Goal: Find specific page/section: Find specific page/section

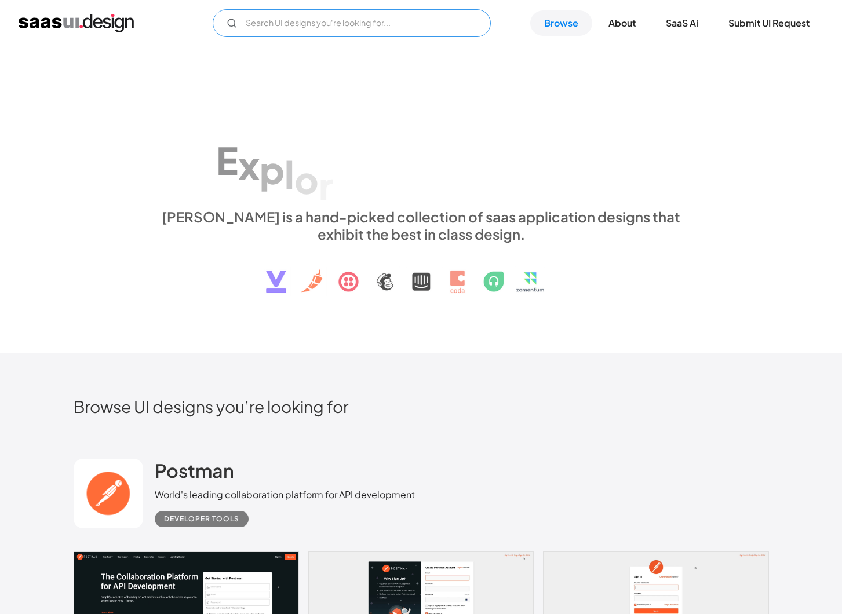
click at [260, 30] on input "Email Form" at bounding box center [352, 23] width 278 height 28
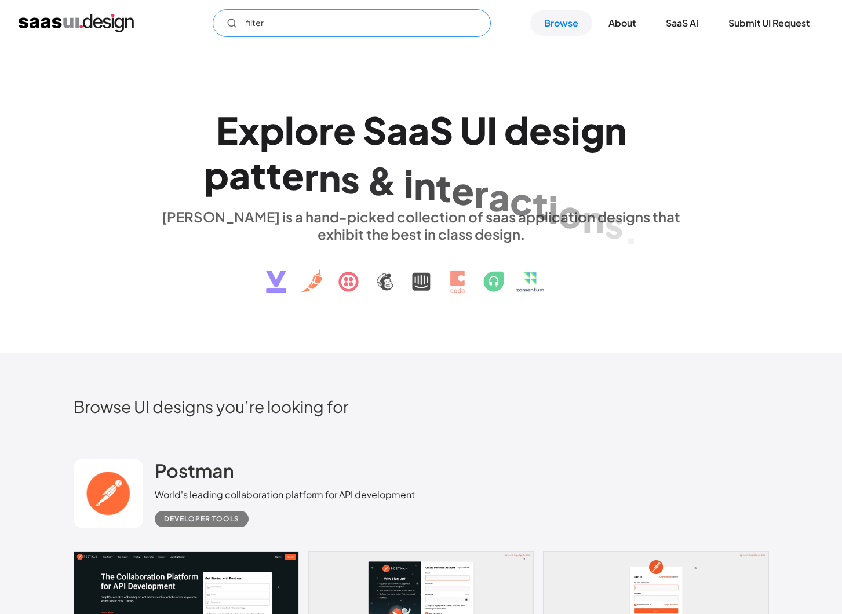
type input "filters"
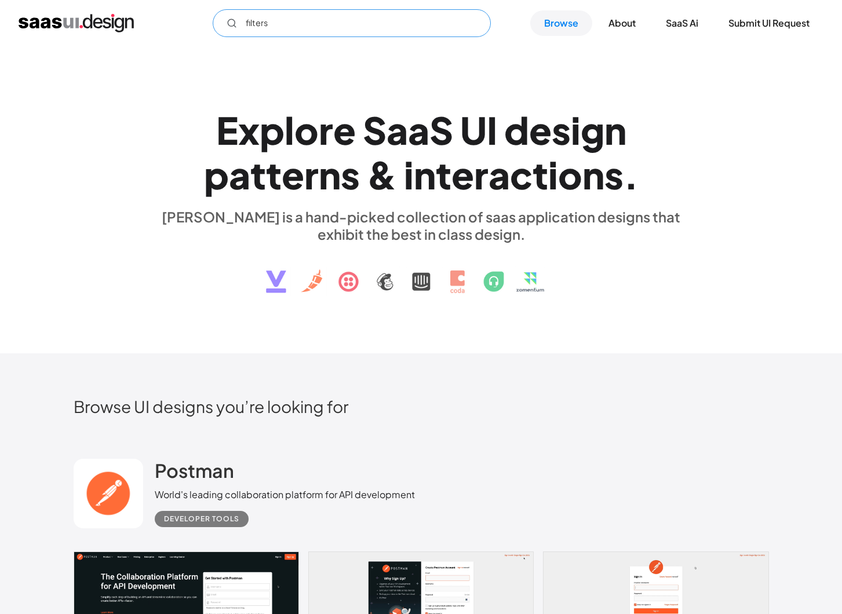
click at [280, 28] on input "filters" at bounding box center [352, 23] width 278 height 28
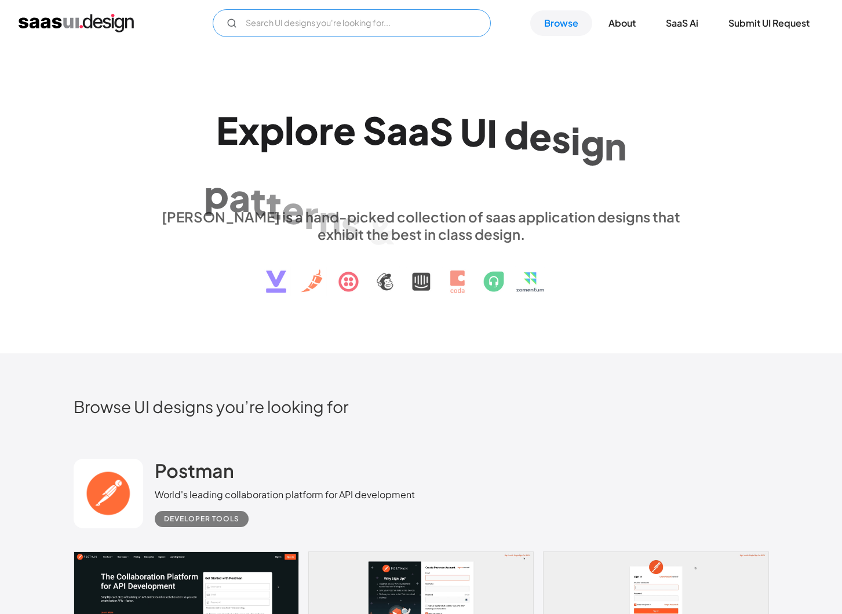
click at [426, 24] on input "Email Form" at bounding box center [352, 23] width 278 height 28
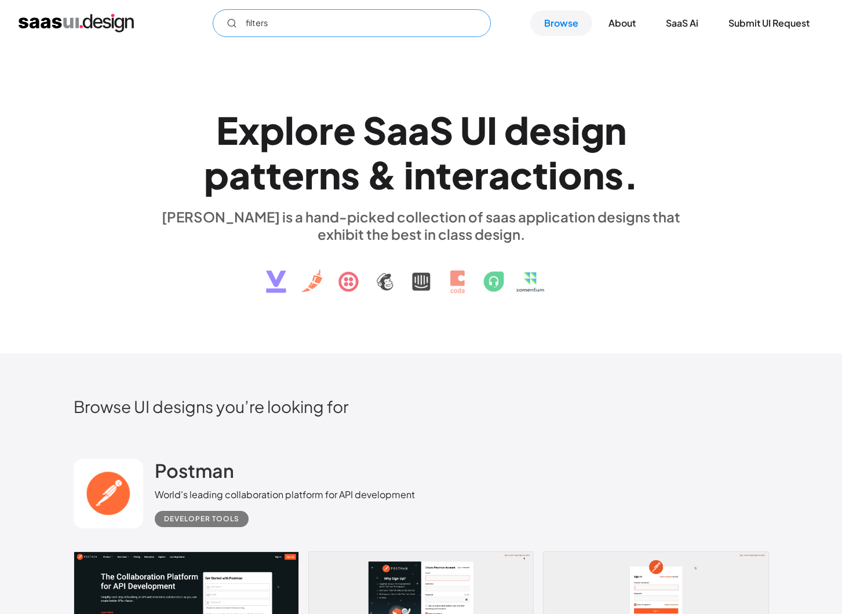
type input "filters"
